Goal: Task Accomplishment & Management: Use online tool/utility

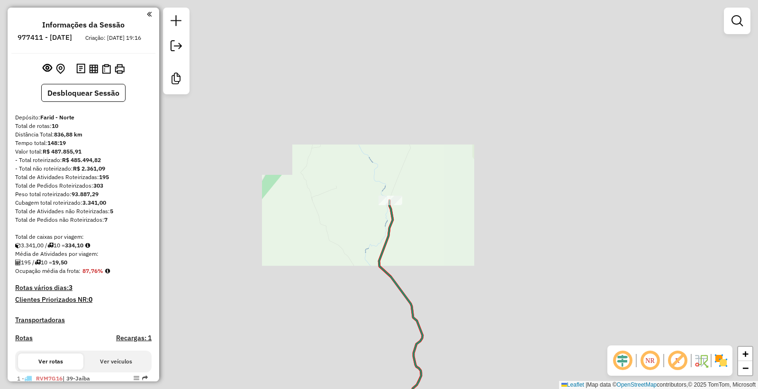
scroll to position [475, 0]
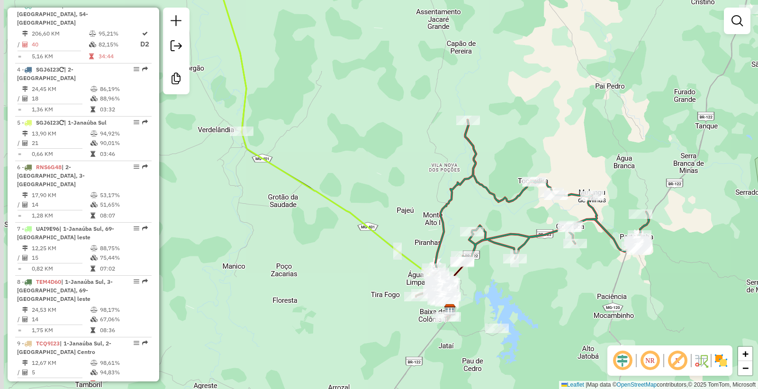
drag, startPoint x: 438, startPoint y: 270, endPoint x: 458, endPoint y: 218, distance: 55.8
click at [486, 182] on icon at bounding box center [555, 192] width 187 height 145
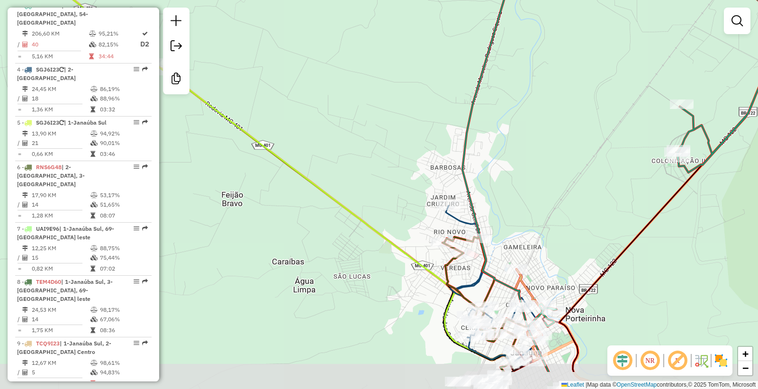
drag, startPoint x: 519, startPoint y: 248, endPoint x: 525, endPoint y: 202, distance: 46.9
click at [525, 202] on div "Janela de atendimento Grade de atendimento Capacidade Transportadoras Veículos …" at bounding box center [379, 194] width 758 height 389
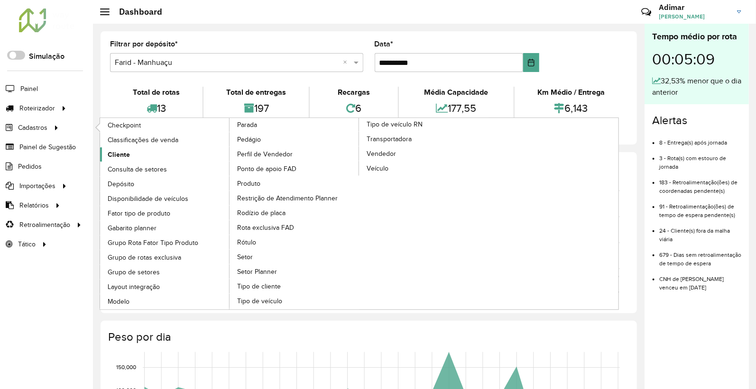
click at [117, 154] on span "Cliente" at bounding box center [119, 155] width 22 height 10
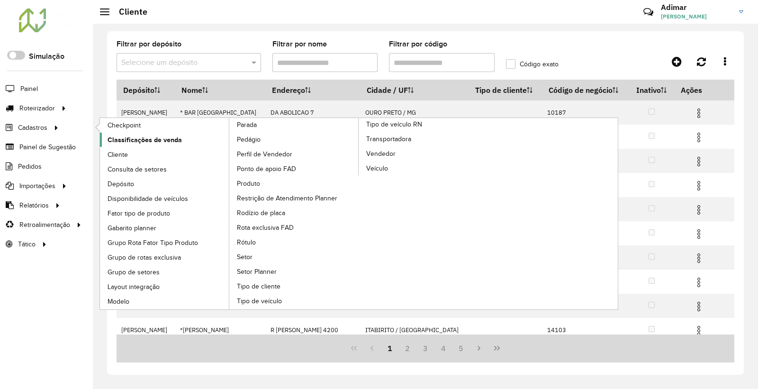
click at [137, 143] on span "Classificações de venda" at bounding box center [145, 140] width 74 height 10
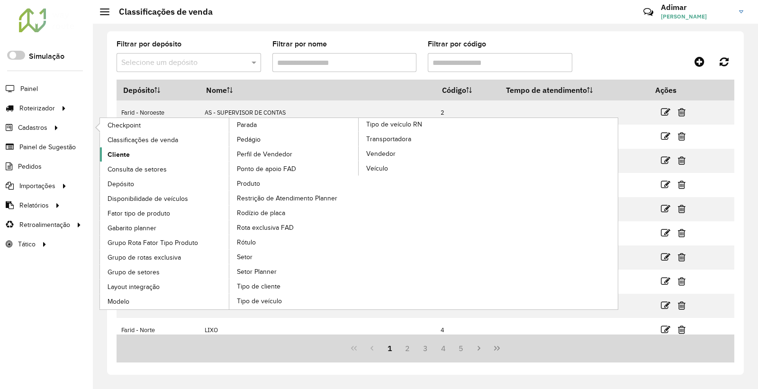
click at [126, 156] on span "Cliente" at bounding box center [119, 155] width 22 height 10
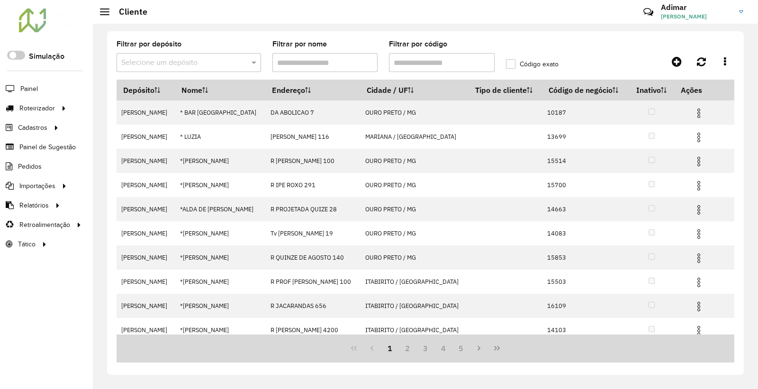
click at [166, 64] on input "text" at bounding box center [179, 62] width 116 height 11
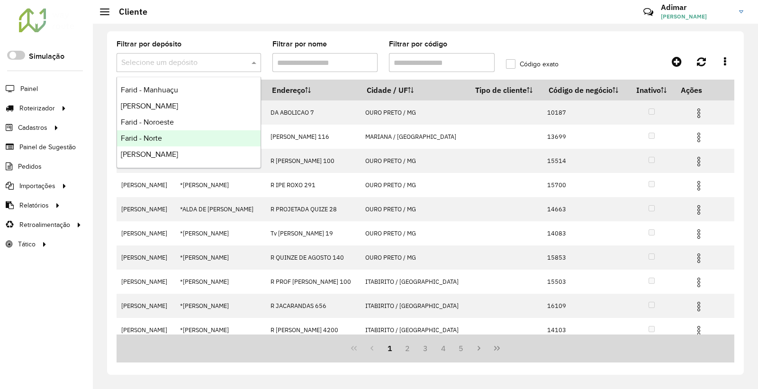
click at [171, 143] on div "Farid - Norte" at bounding box center [189, 138] width 144 height 16
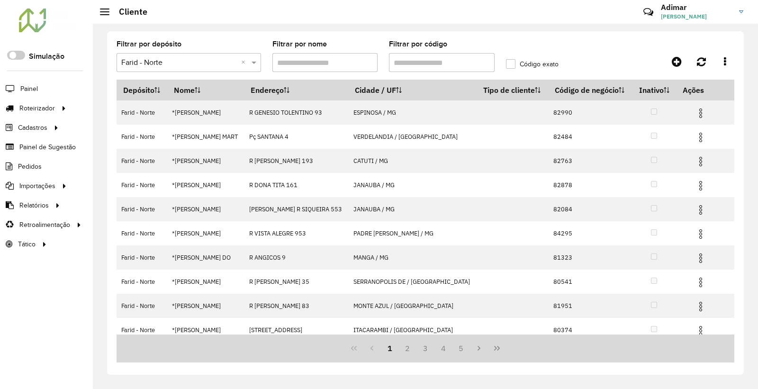
click at [424, 58] on input "Filtrar por código" at bounding box center [442, 62] width 106 height 19
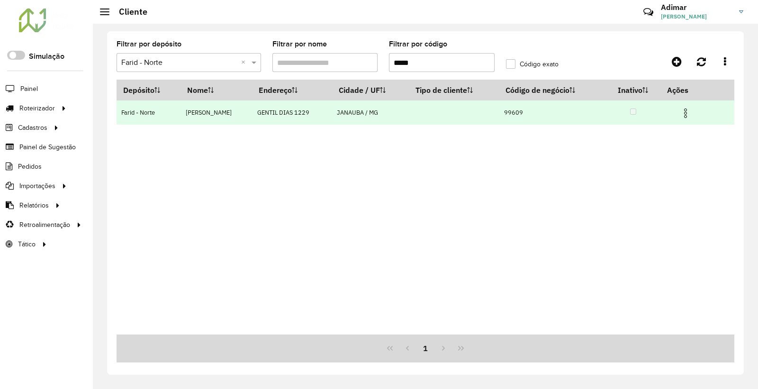
type input "*****"
click at [685, 117] on img at bounding box center [685, 113] width 11 height 11
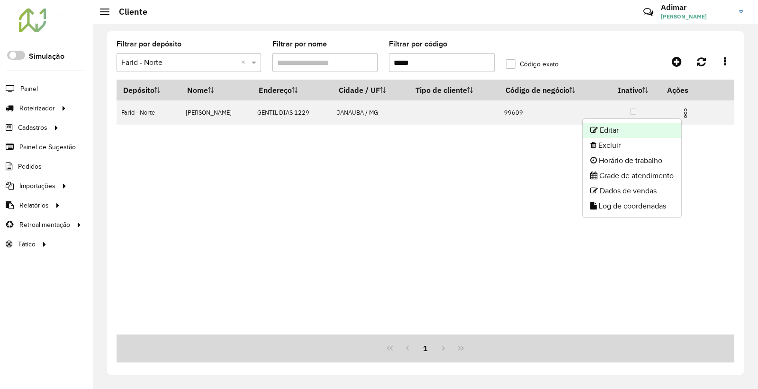
click at [671, 132] on li "Editar" at bounding box center [632, 130] width 99 height 15
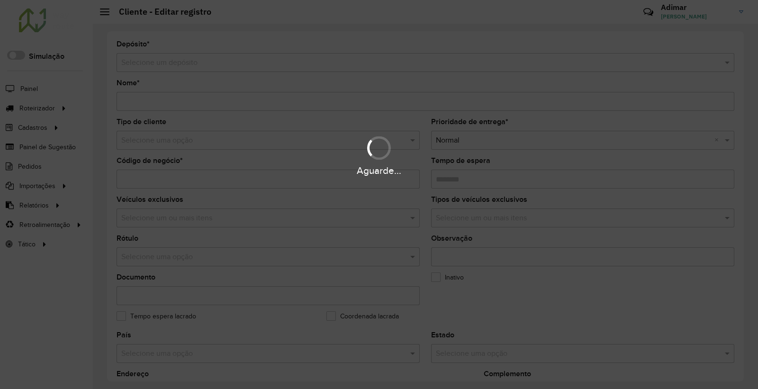
type input "**********"
type input "*****"
type input "********"
type input "**********"
type input "*******"
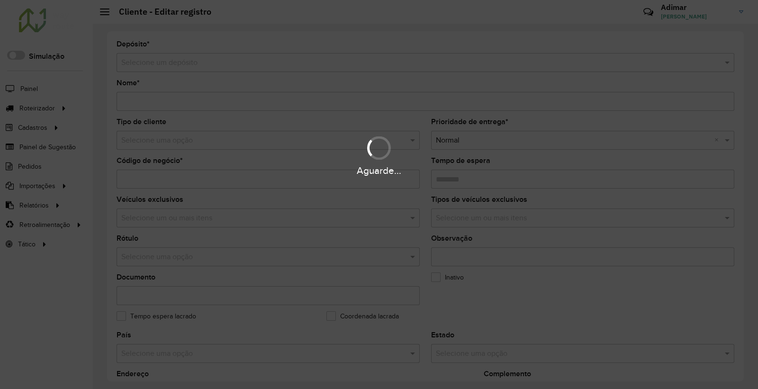
type input "********"
type input "**********"
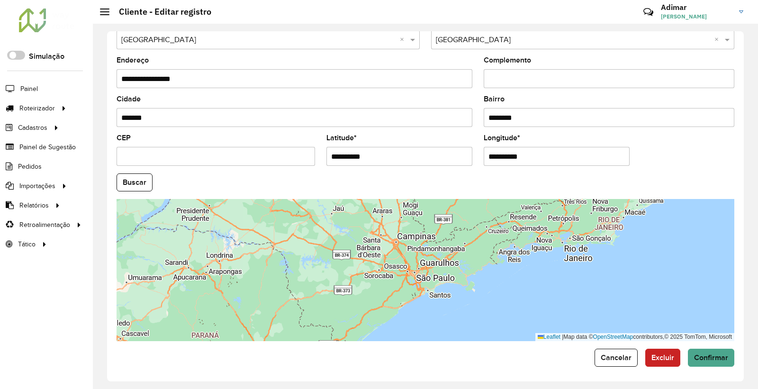
scroll to position [318, 0]
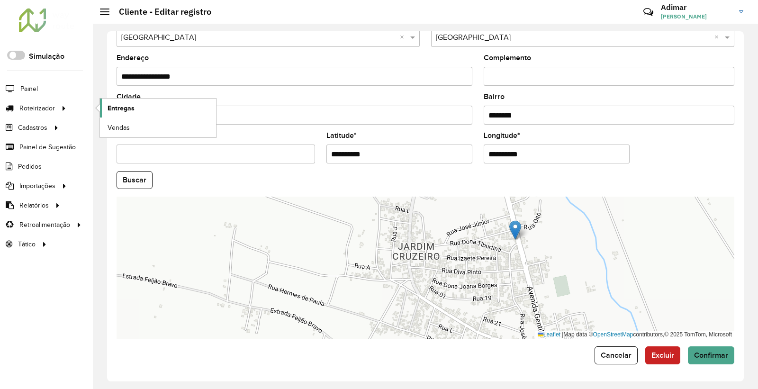
click at [120, 107] on span "Entregas" at bounding box center [121, 108] width 27 height 10
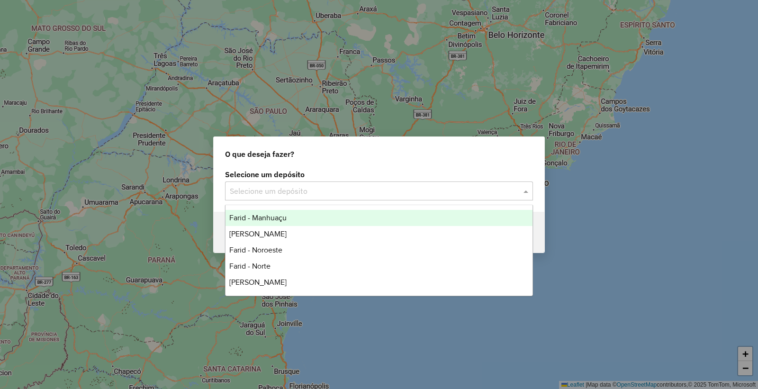
click at [314, 191] on input "text" at bounding box center [370, 191] width 280 height 11
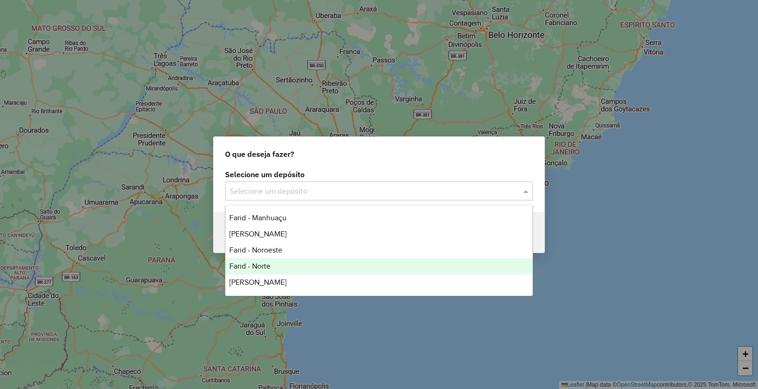
click at [267, 266] on span "Farid - Norte" at bounding box center [249, 266] width 41 height 8
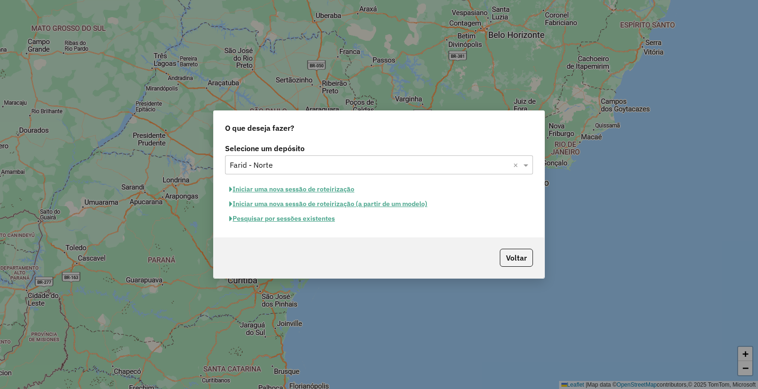
click at [296, 223] on button "Pesquisar por sessões existentes" at bounding box center [282, 218] width 114 height 15
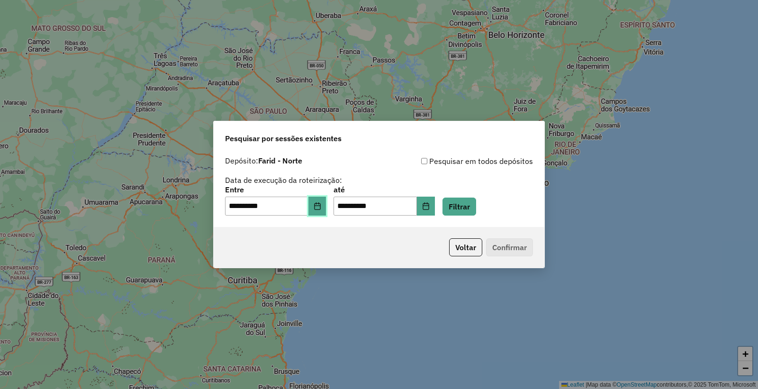
click at [319, 209] on button "Choose Date" at bounding box center [318, 206] width 18 height 19
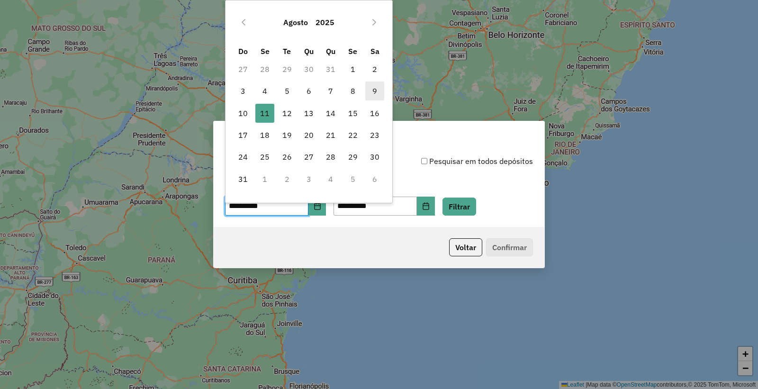
click at [372, 95] on span "9" at bounding box center [374, 91] width 19 height 19
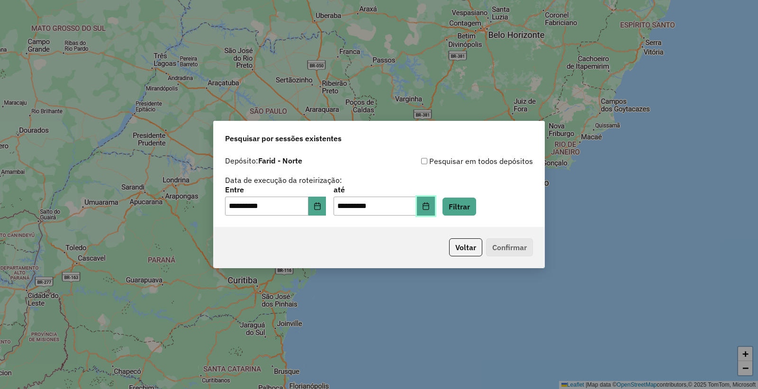
click at [430, 209] on icon "Choose Date" at bounding box center [426, 206] width 8 height 8
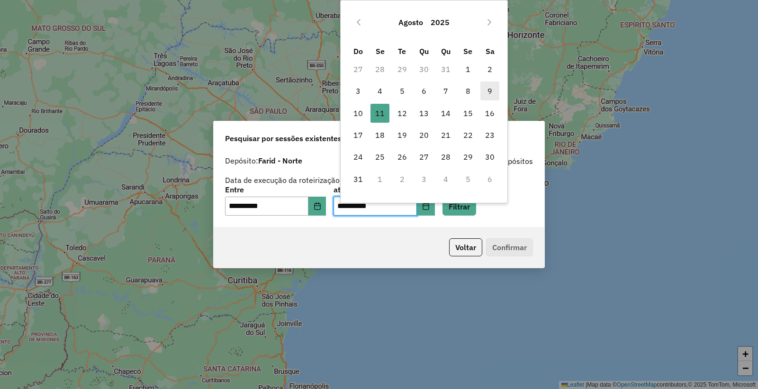
click at [493, 86] on span "9" at bounding box center [490, 91] width 19 height 19
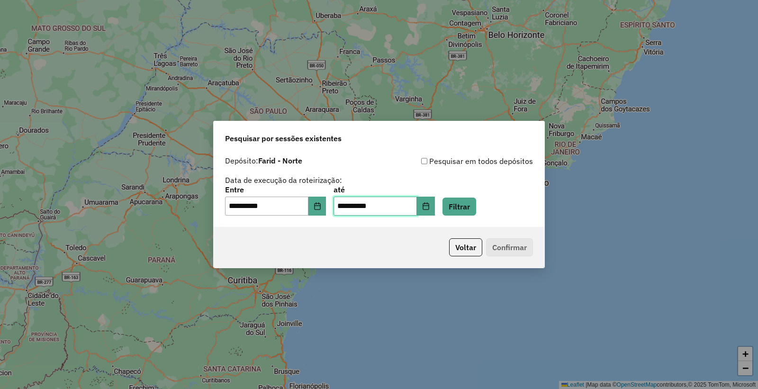
click at [493, 86] on span "9" at bounding box center [490, 91] width 19 height 19
click at [320, 209] on icon "Choose Date" at bounding box center [317, 206] width 6 height 8
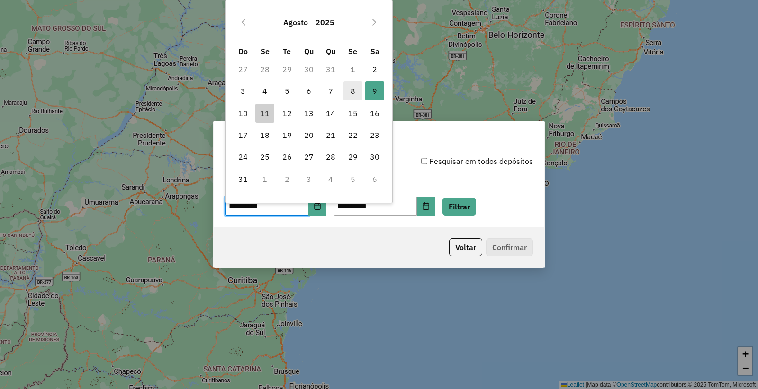
click at [356, 91] on span "8" at bounding box center [353, 91] width 19 height 19
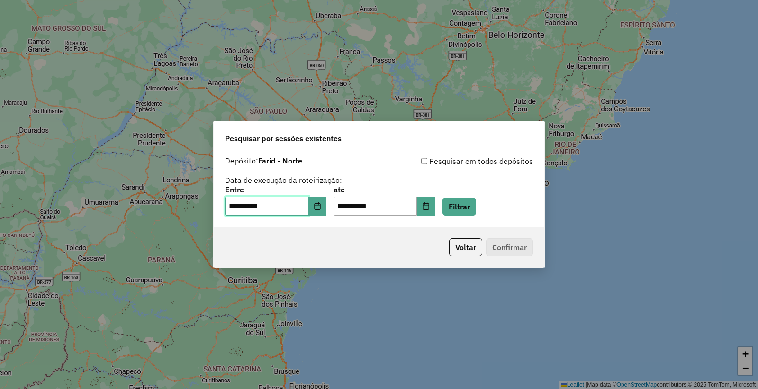
click at [356, 91] on span "8" at bounding box center [353, 91] width 19 height 19
click at [435, 211] on button "Choose Date" at bounding box center [426, 206] width 18 height 19
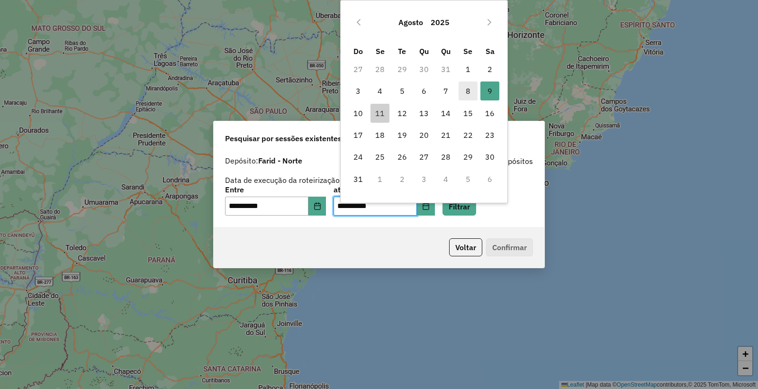
click at [468, 93] on span "8" at bounding box center [468, 91] width 19 height 19
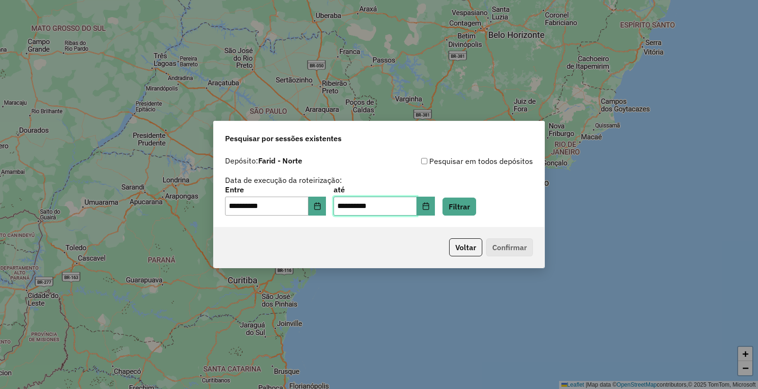
click at [468, 93] on span "8" at bounding box center [468, 91] width 19 height 19
click at [476, 205] on button "Filtrar" at bounding box center [460, 207] width 34 height 18
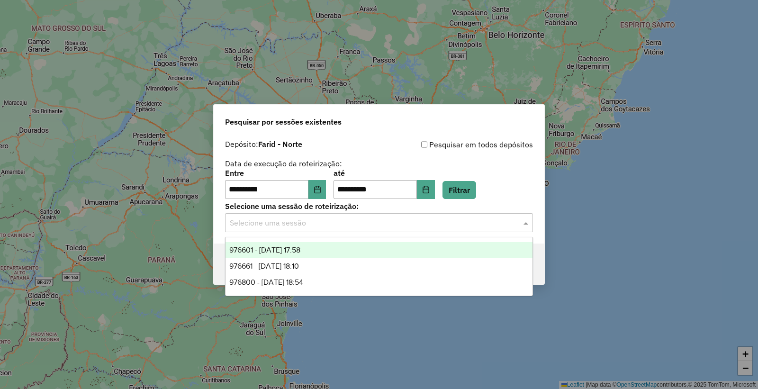
click at [316, 220] on input "text" at bounding box center [370, 223] width 280 height 11
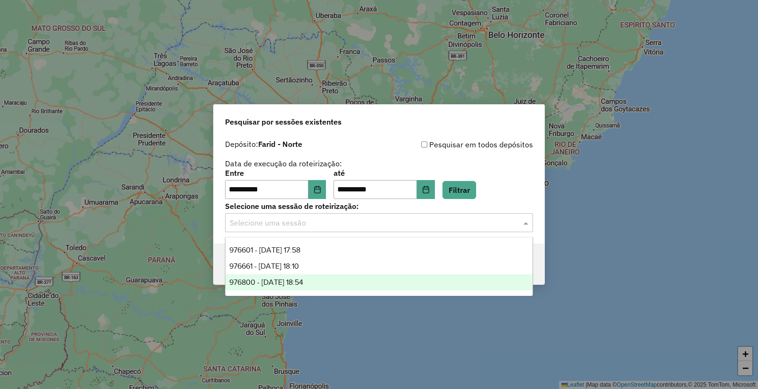
drag, startPoint x: 332, startPoint y: 284, endPoint x: 340, endPoint y: 284, distance: 8.1
click at [340, 284] on div "976800 - 08/08/2025 18:54" at bounding box center [379, 282] width 307 height 16
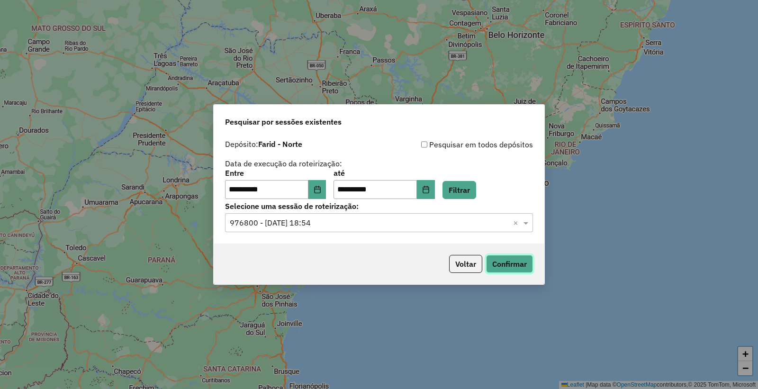
click at [496, 265] on button "Confirmar" at bounding box center [509, 264] width 47 height 18
click at [320, 190] on icon "Choose Date" at bounding box center [318, 190] width 8 height 8
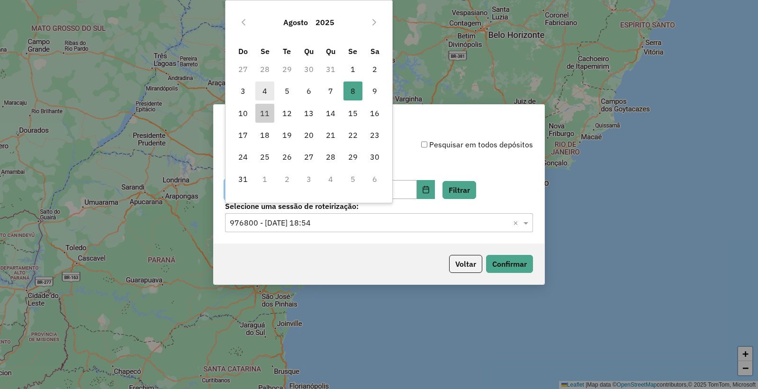
click at [265, 93] on span "4" at bounding box center [265, 91] width 19 height 19
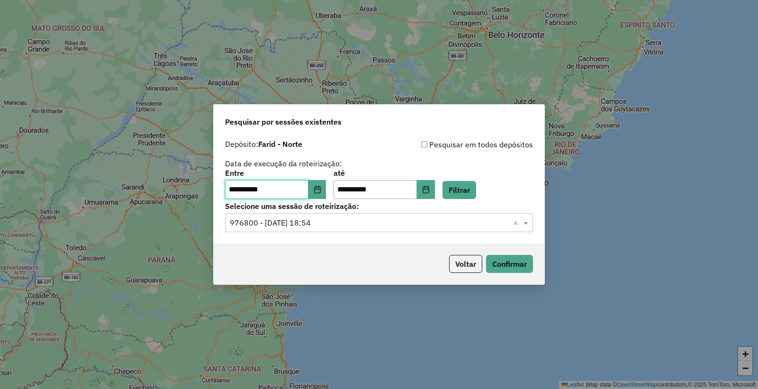
click at [265, 92] on span "4" at bounding box center [265, 91] width 19 height 19
click at [430, 191] on icon "Choose Date" at bounding box center [426, 190] width 8 height 8
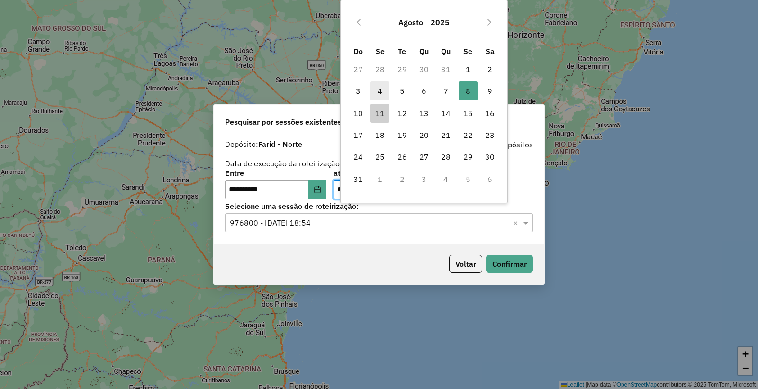
click at [380, 95] on span "4" at bounding box center [380, 91] width 19 height 19
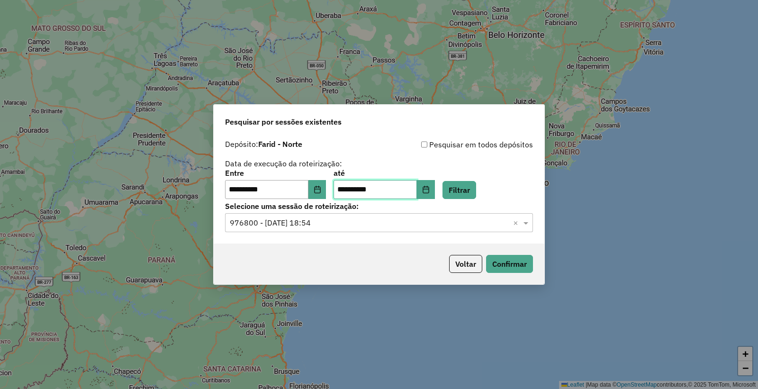
click at [380, 95] on span "4" at bounding box center [380, 91] width 19 height 19
click at [476, 192] on button "Filtrar" at bounding box center [460, 190] width 34 height 18
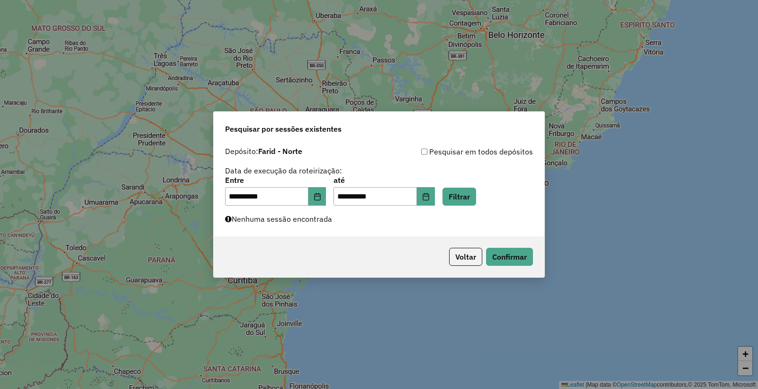
click at [340, 219] on div "**********" at bounding box center [379, 189] width 331 height 95
click at [517, 262] on button "Confirmar" at bounding box center [509, 257] width 47 height 18
click at [510, 258] on button "Confirmar" at bounding box center [509, 257] width 47 height 18
click at [321, 193] on icon "Choose Date" at bounding box center [318, 197] width 8 height 8
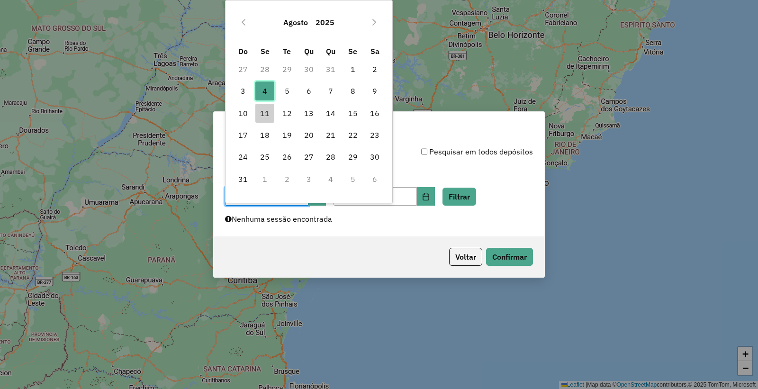
click at [268, 91] on span "4" at bounding box center [265, 91] width 19 height 19
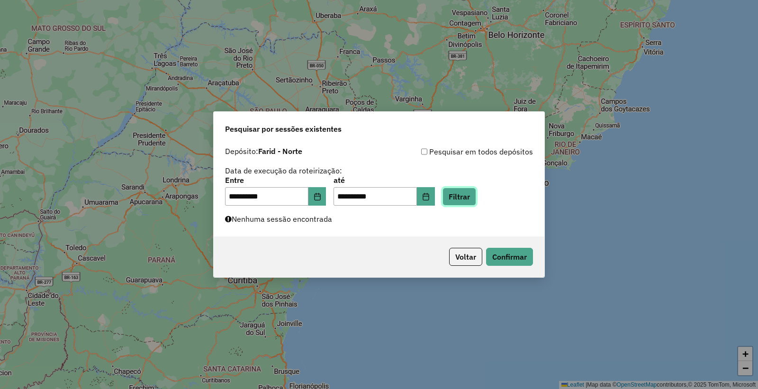
drag, startPoint x: 471, startPoint y: 196, endPoint x: 460, endPoint y: 200, distance: 11.5
click at [470, 200] on button "Filtrar" at bounding box center [460, 197] width 34 height 18
click at [340, 221] on div "**********" at bounding box center [379, 189] width 331 height 95
click at [321, 196] on icon "Choose Date" at bounding box center [318, 197] width 8 height 8
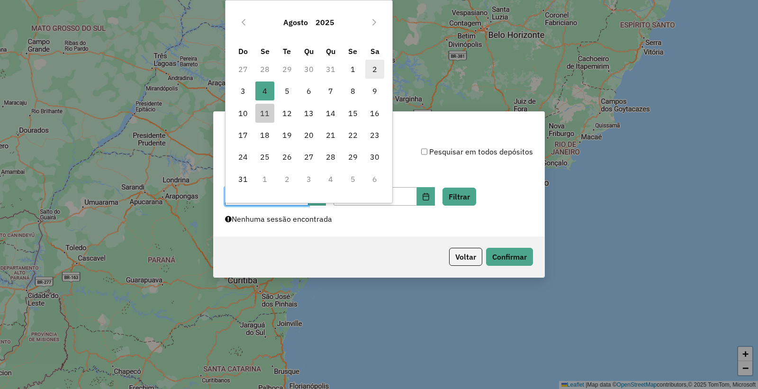
click at [375, 69] on span "2" at bounding box center [374, 69] width 19 height 19
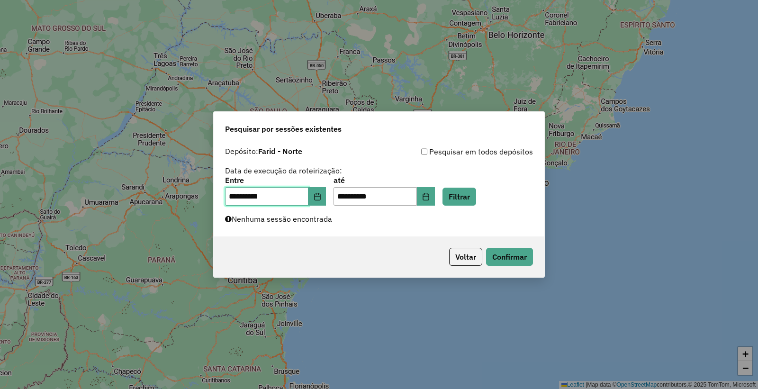
click at [375, 69] on span "2" at bounding box center [374, 69] width 19 height 19
click at [430, 193] on icon "Choose Date" at bounding box center [426, 197] width 8 height 8
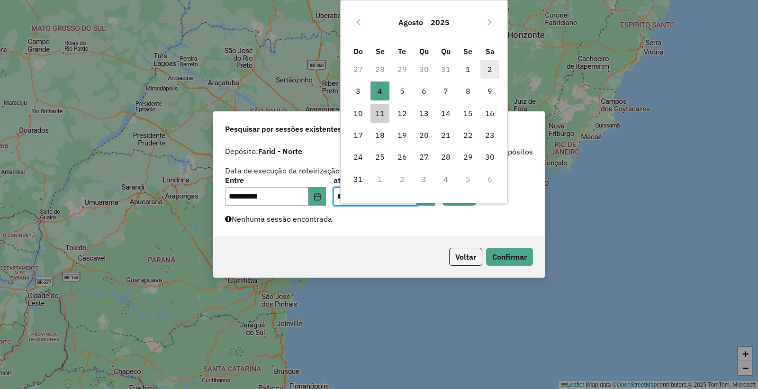
click at [496, 70] on span "2" at bounding box center [490, 69] width 19 height 19
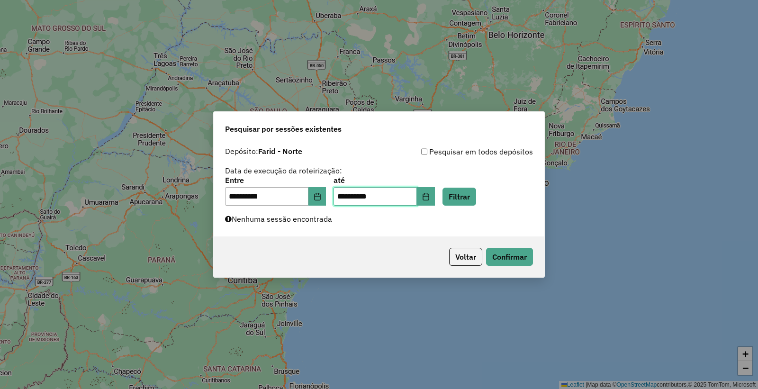
click at [496, 70] on span "2" at bounding box center [490, 69] width 19 height 19
click at [467, 191] on button "Filtrar" at bounding box center [460, 197] width 34 height 18
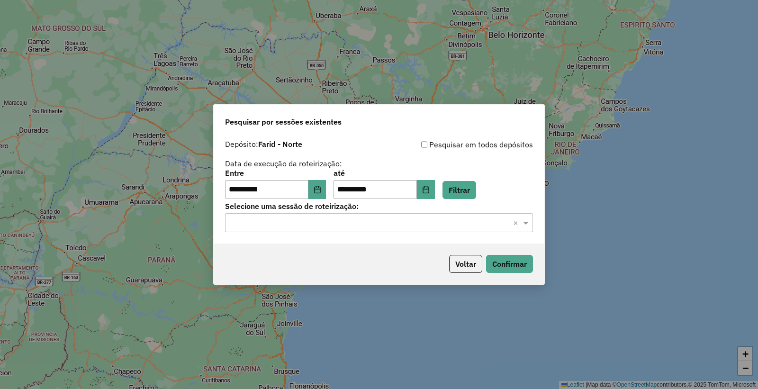
drag, startPoint x: 332, startPoint y: 220, endPoint x: 331, endPoint y: 236, distance: 15.7
click at [332, 221] on input "text" at bounding box center [370, 223] width 280 height 11
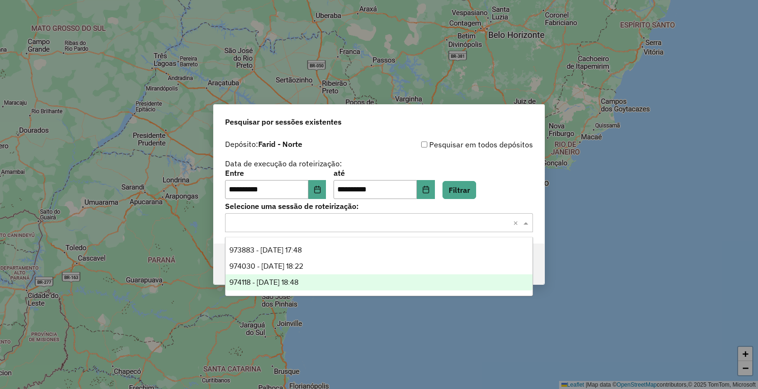
click at [323, 281] on div "974118 - 02/08/2025 18:48" at bounding box center [379, 282] width 307 height 16
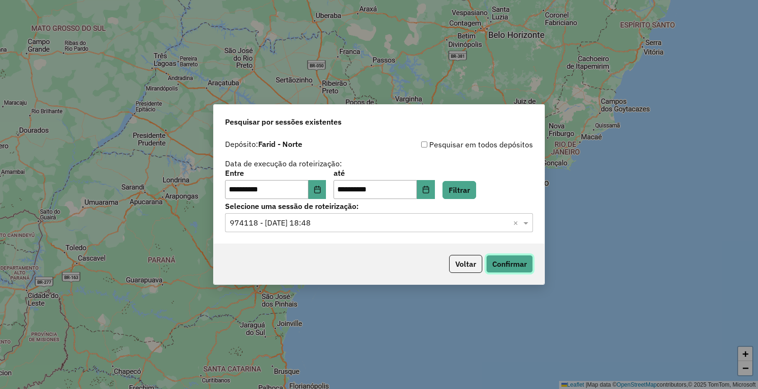
click at [505, 264] on button "Confirmar" at bounding box center [509, 264] width 47 height 18
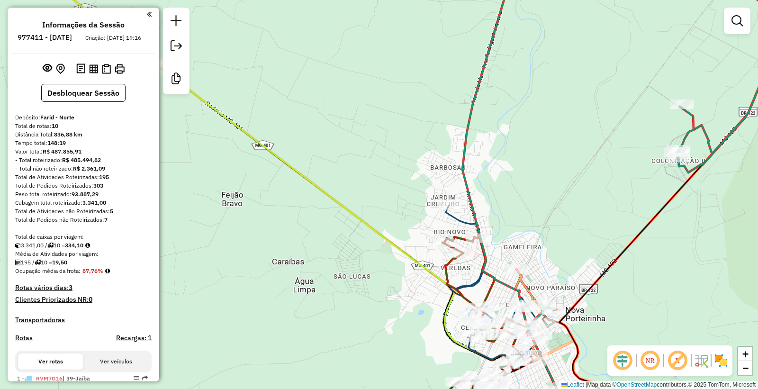
scroll to position [475, 0]
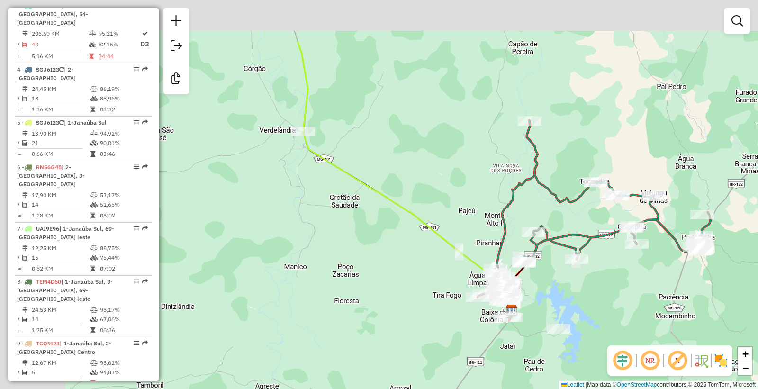
drag, startPoint x: 330, startPoint y: 145, endPoint x: 510, endPoint y: 281, distance: 225.6
click at [514, 290] on icon at bounding box center [406, 176] width 217 height 270
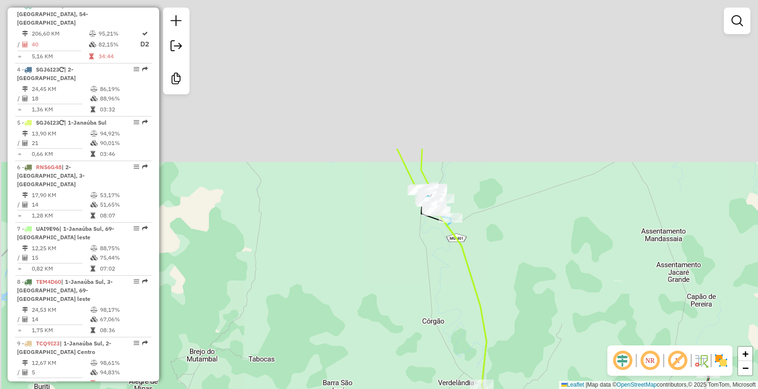
drag, startPoint x: 419, startPoint y: 182, endPoint x: 436, endPoint y: 244, distance: 64.5
click at [468, 296] on div "Janela de atendimento Grade de atendimento Capacidade Transportadoras Veículos …" at bounding box center [379, 194] width 758 height 389
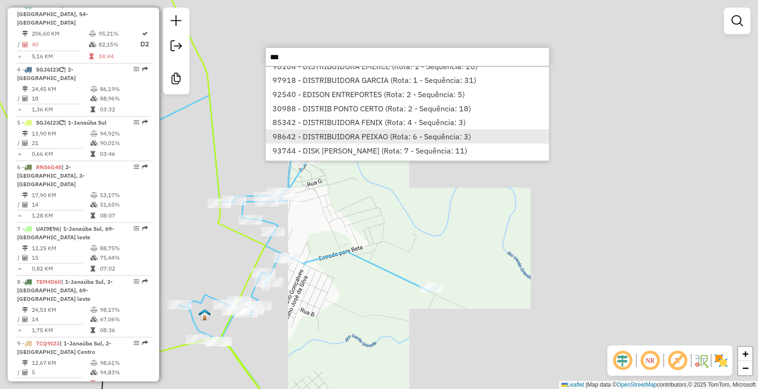
scroll to position [40, 0]
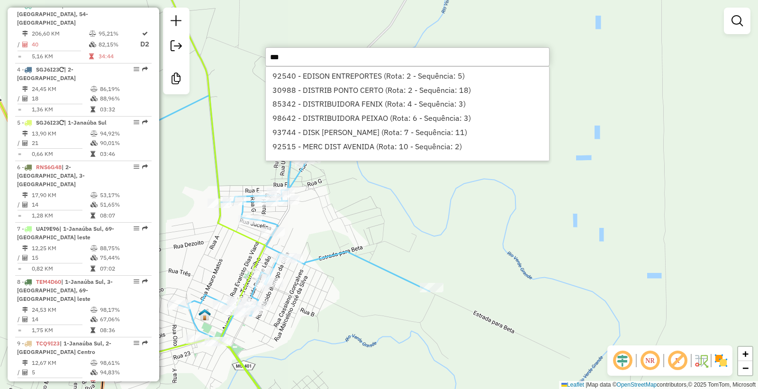
type input "***"
drag, startPoint x: 418, startPoint y: 231, endPoint x: 409, endPoint y: 215, distance: 18.1
click at [418, 230] on div "Janela de atendimento Grade de atendimento Capacidade Transportadoras Veículos …" at bounding box center [379, 194] width 758 height 389
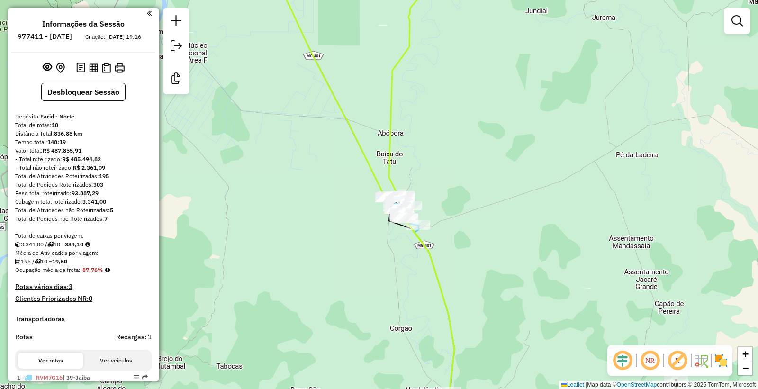
scroll to position [0, 0]
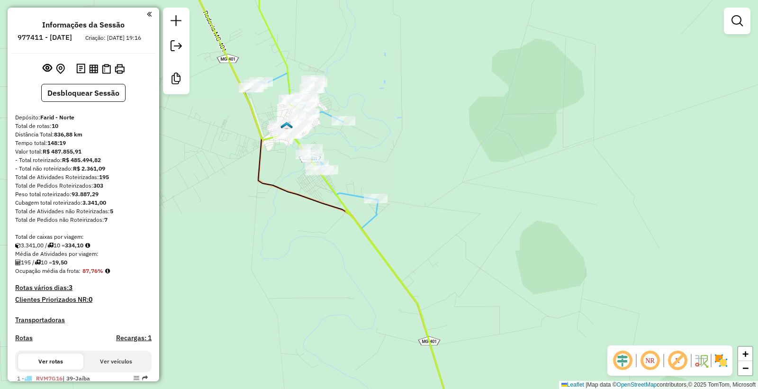
click at [335, 254] on div "Janela de atendimento Grade de atendimento Capacidade Transportadoras Veículos …" at bounding box center [379, 194] width 758 height 389
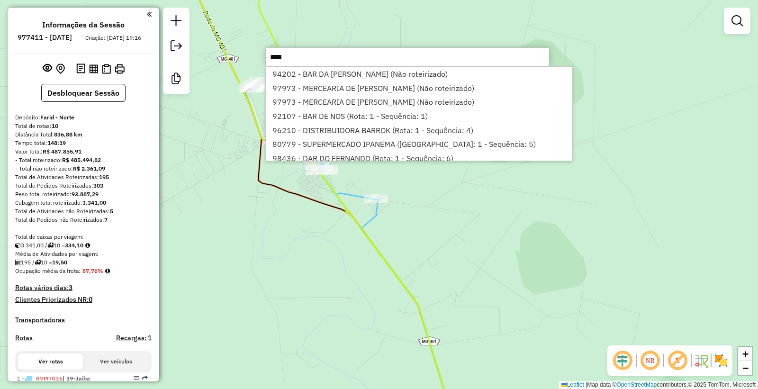
type input "*****"
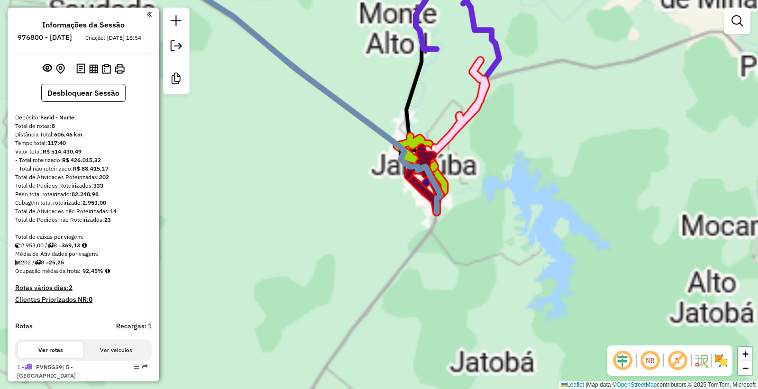
drag, startPoint x: 420, startPoint y: 281, endPoint x: 346, endPoint y: 186, distance: 120.5
click at [429, 291] on div "Rota 5 - Placa RNS6G48 92752 - TROVAO SUPERMERCADO Rota 6 - Placa QOZ6C81 97954…" at bounding box center [379, 194] width 758 height 389
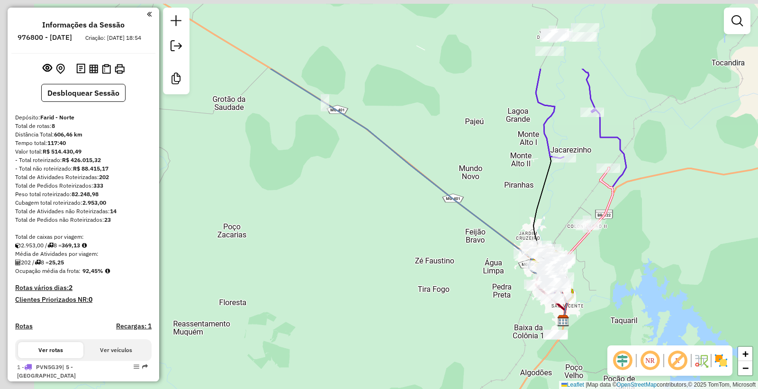
drag, startPoint x: 448, startPoint y: 244, endPoint x: 458, endPoint y: 258, distance: 17.5
click at [460, 259] on div "Janela de atendimento Grade de atendimento Capacidade Transportadoras Veículos …" at bounding box center [379, 194] width 758 height 389
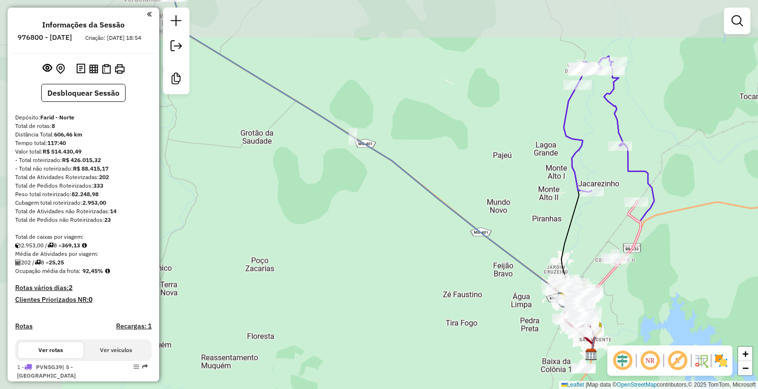
drag, startPoint x: 349, startPoint y: 112, endPoint x: 423, endPoint y: 192, distance: 108.3
click at [463, 257] on div "Janela de atendimento Grade de atendimento Capacidade Transportadoras Veículos …" at bounding box center [379, 194] width 758 height 389
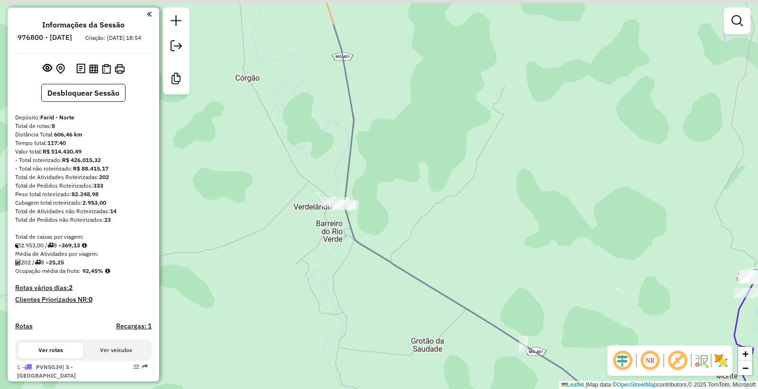
drag, startPoint x: 427, startPoint y: 219, endPoint x: 429, endPoint y: 226, distance: 7.7
click at [429, 226] on div "Janela de atendimento Grade de atendimento Capacidade Transportadoras Veículos …" at bounding box center [379, 194] width 758 height 389
drag, startPoint x: 356, startPoint y: 121, endPoint x: 432, endPoint y: 278, distance: 174.7
click at [437, 291] on icon at bounding box center [475, 194] width 322 height 467
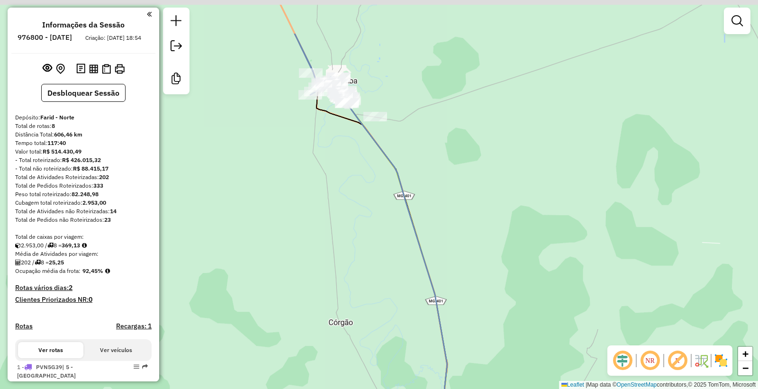
drag, startPoint x: 394, startPoint y: 259, endPoint x: 397, endPoint y: 251, distance: 8.4
click at [402, 281] on div "Janela de atendimento Grade de atendimento Capacidade Transportadoras Veículos …" at bounding box center [379, 194] width 758 height 389
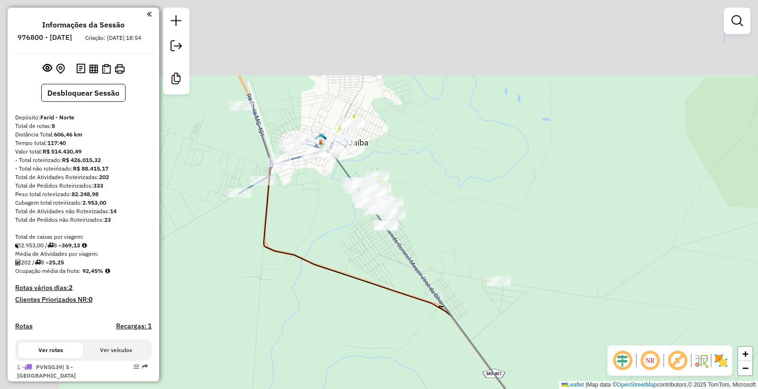
drag, startPoint x: 363, startPoint y: 306, endPoint x: 354, endPoint y: 292, distance: 16.8
click at [367, 316] on div "Janela de atendimento Grade de atendimento Capacidade Transportadoras Veículos …" at bounding box center [379, 194] width 758 height 389
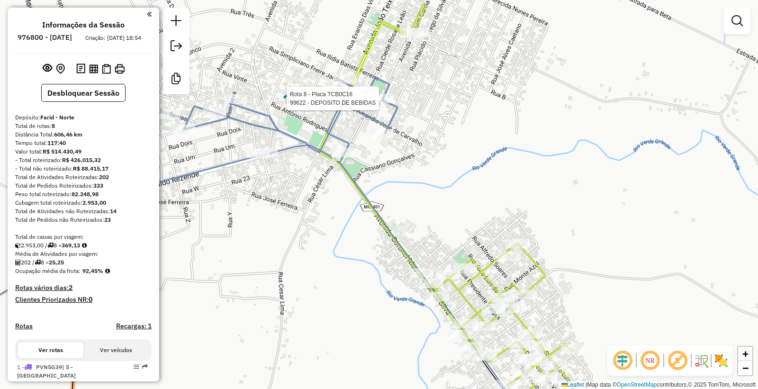
select select "**********"
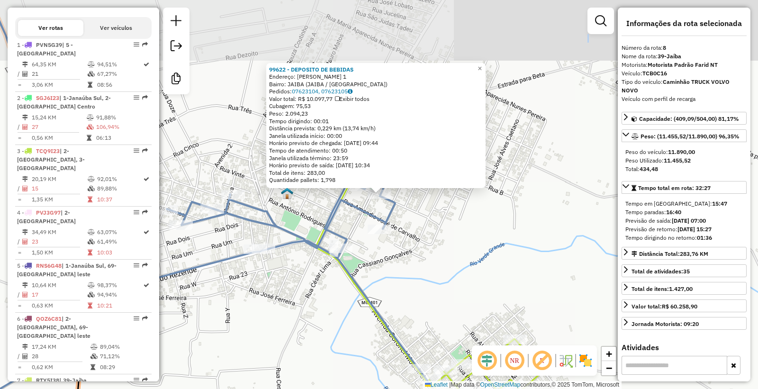
scroll to position [556, 0]
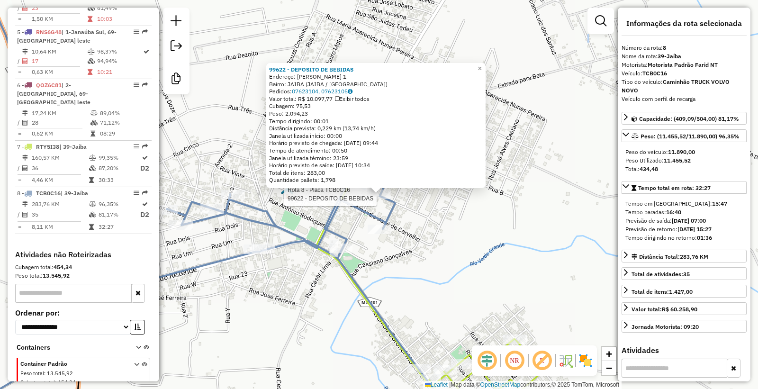
click at [334, 322] on div "Rota 8 - Placa TCB0C16 99622 - DEPOSITO DE BEBIDAS 99622 - DEPOSITO DE BEBIDAS …" at bounding box center [379, 194] width 758 height 389
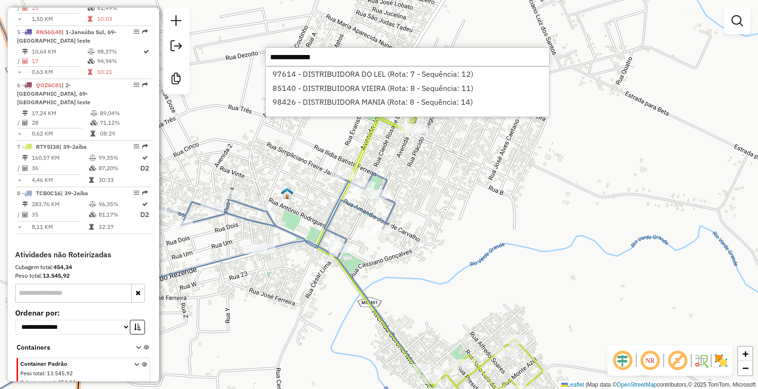
type input "**********"
click at [491, 210] on div "Janela de atendimento Grade de atendimento Capacidade Transportadoras Veículos …" at bounding box center [379, 194] width 758 height 389
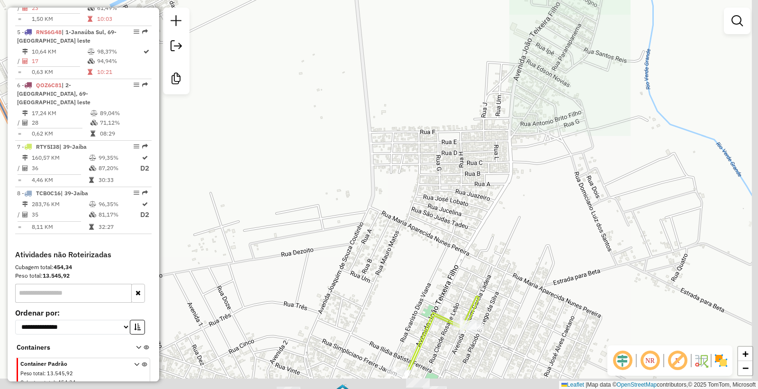
drag, startPoint x: 526, startPoint y: 330, endPoint x: 496, endPoint y: 229, distance: 105.3
click at [501, 225] on div "Janela de atendimento Grade de atendimento Capacidade Transportadoras Veículos …" at bounding box center [379, 194] width 758 height 389
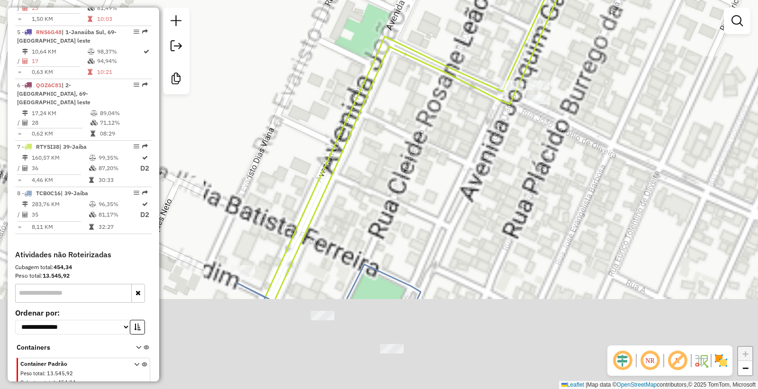
drag, startPoint x: 461, startPoint y: 332, endPoint x: 495, endPoint y: 198, distance: 137.9
click at [494, 201] on div "Janela de atendimento Grade de atendimento Capacidade Transportadoras Veículos …" at bounding box center [379, 194] width 758 height 389
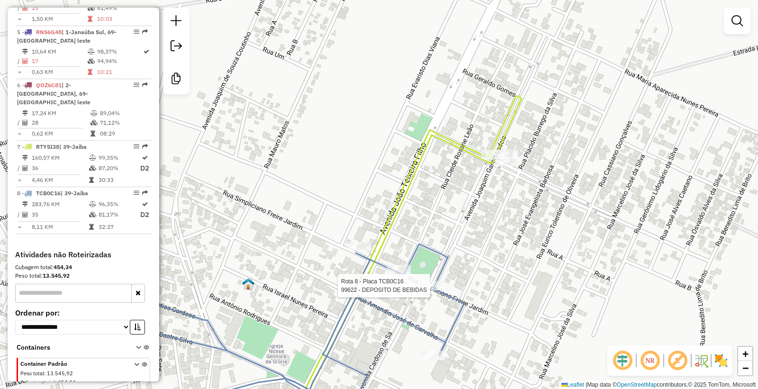
select select "**********"
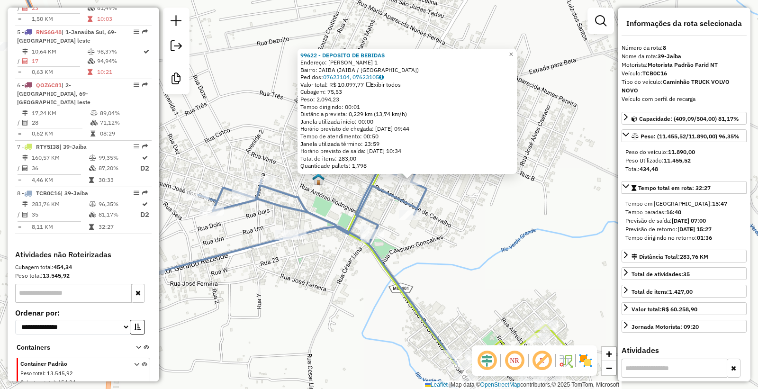
drag, startPoint x: 510, startPoint y: 263, endPoint x: 504, endPoint y: 213, distance: 50.0
click at [504, 213] on div "99622 - DEPOSITO DE BEBIDAS Endereço: JOAQUIM GARCIA LADEIA 1 Bairro: JAIBA (JA…" at bounding box center [379, 194] width 758 height 389
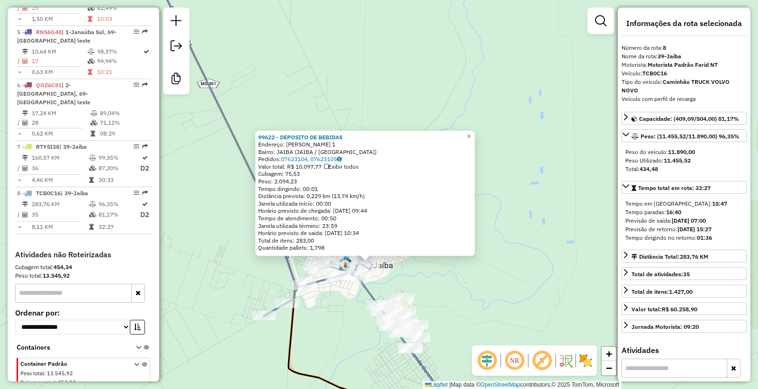
drag, startPoint x: 318, startPoint y: 367, endPoint x: 338, endPoint y: 329, distance: 43.3
click at [338, 329] on div "99622 - DEPOSITO DE BEBIDAS Endereço: JOAQUIM GARCIA LADEIA 1 Bairro: JAIBA (JA…" at bounding box center [379, 194] width 758 height 389
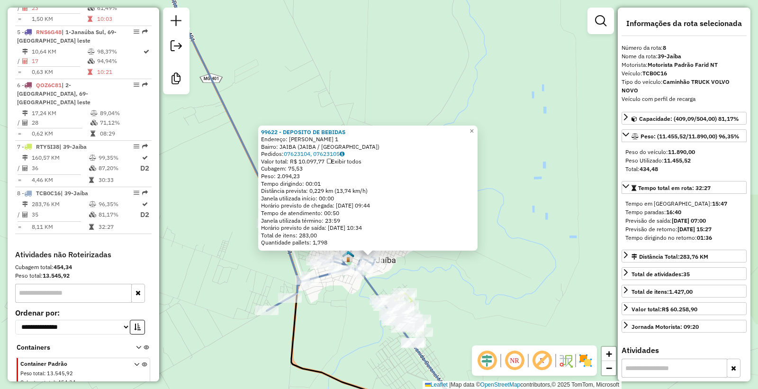
click at [384, 88] on div "99622 - DEPOSITO DE BEBIDAS Endereço: JOAQUIM GARCIA LADEIA 1 Bairro: JAIBA (JA…" at bounding box center [379, 194] width 758 height 389
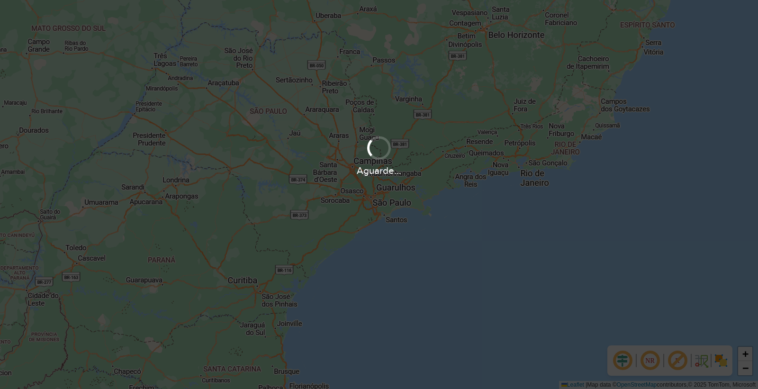
drag, startPoint x: 272, startPoint y: 164, endPoint x: 397, endPoint y: 195, distance: 128.9
click at [397, 195] on div "Aguarde..." at bounding box center [379, 194] width 758 height 389
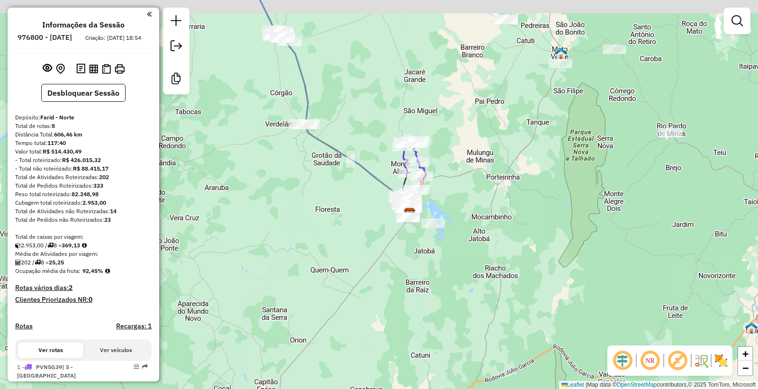
drag, startPoint x: 310, startPoint y: 78, endPoint x: 429, endPoint y: 192, distance: 165.0
click at [429, 192] on div "Janela de atendimento Grade de atendimento Capacidade Transportadoras Veículos …" at bounding box center [379, 194] width 758 height 389
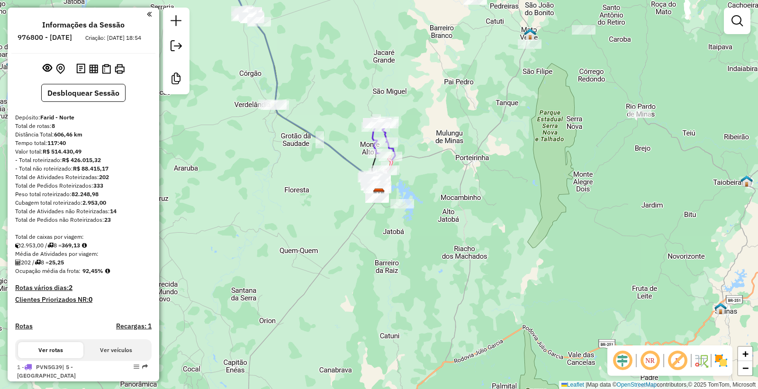
click at [292, 168] on div "Janela de atendimento Grade de atendimento Capacidade Transportadoras Veículos …" at bounding box center [379, 194] width 758 height 389
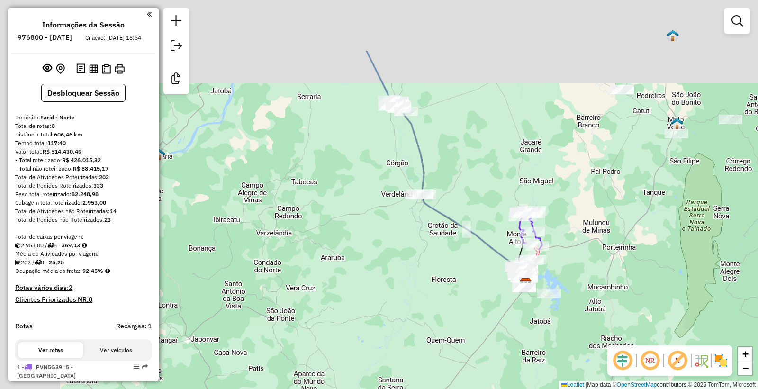
drag, startPoint x: 267, startPoint y: 148, endPoint x: 459, endPoint y: 249, distance: 216.9
click at [461, 255] on div "Janela de atendimento Grade de atendimento Capacidade Transportadoras Veículos …" at bounding box center [379, 194] width 758 height 389
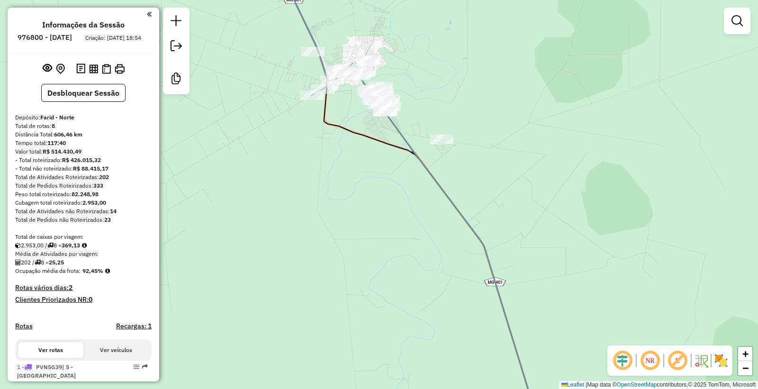
drag, startPoint x: 361, startPoint y: 164, endPoint x: 376, endPoint y: 178, distance: 20.1
click at [376, 178] on div "Janela de atendimento Grade de atendimento Capacidade Transportadoras Veículos …" at bounding box center [379, 194] width 758 height 389
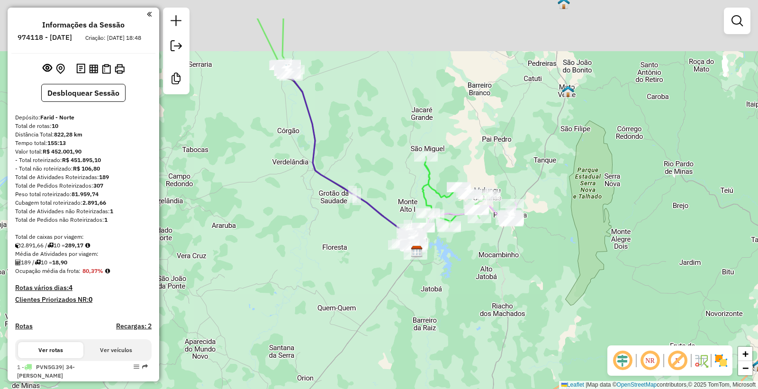
drag, startPoint x: 362, startPoint y: 117, endPoint x: 466, endPoint y: 228, distance: 152.6
click at [466, 228] on div "Janela de atendimento Grade de atendimento Capacidade Transportadoras Veículos …" at bounding box center [379, 194] width 758 height 389
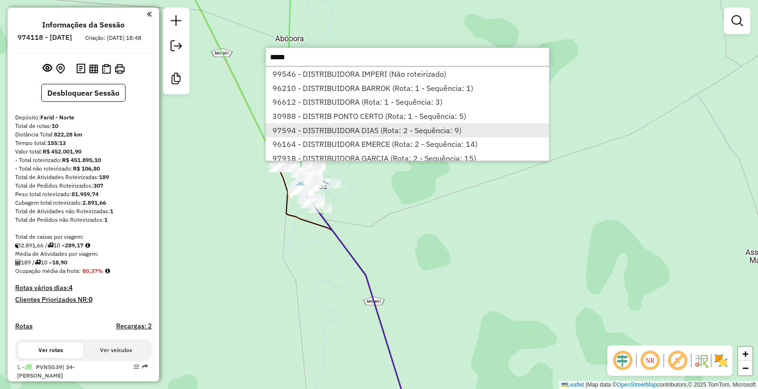
type input "*****"
click at [338, 133] on li "97594 - DISTRIBUIDORA DIAS (Rota: 2 - Sequência: 9)" at bounding box center [407, 130] width 283 height 14
select select "**********"
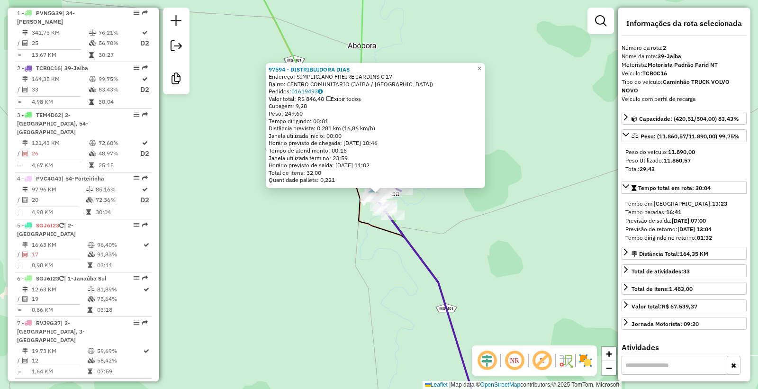
scroll to position [416, 0]
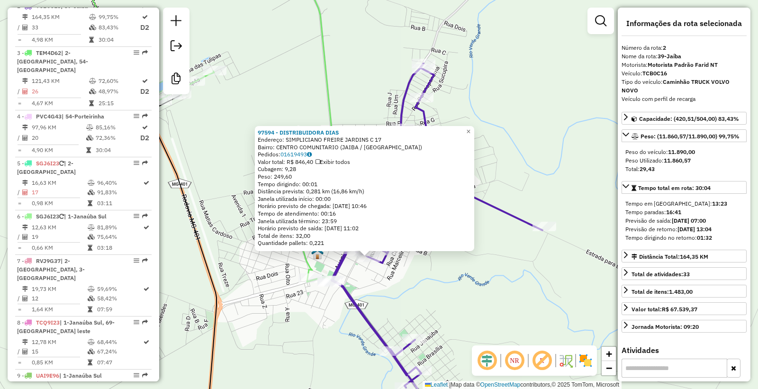
drag, startPoint x: 425, startPoint y: 304, endPoint x: 424, endPoint y: 287, distance: 17.1
click at [425, 304] on div "97594 - DISTRIBUIDORA DIAS Endereço: SIMPLICIANO FREIRE JARDINS C 17 Bairro: CE…" at bounding box center [379, 194] width 758 height 389
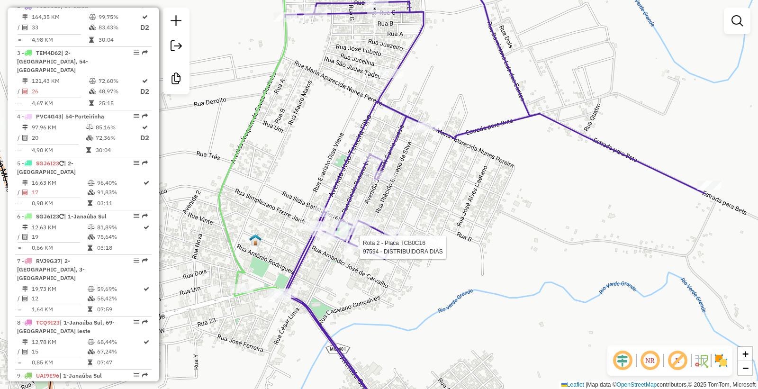
select select "**********"
